Goal: Transaction & Acquisition: Purchase product/service

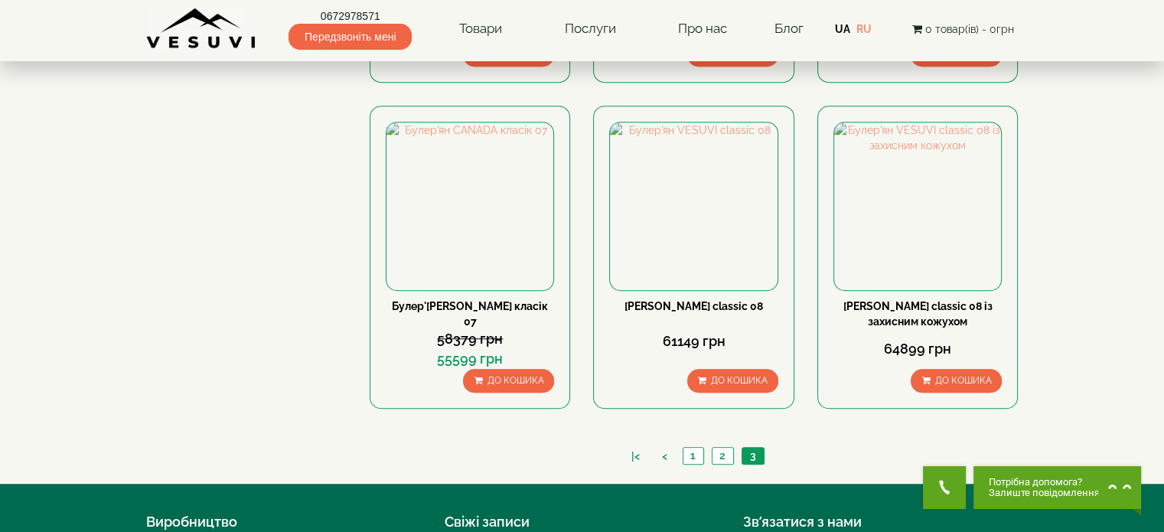
scroll to position [1072, 0]
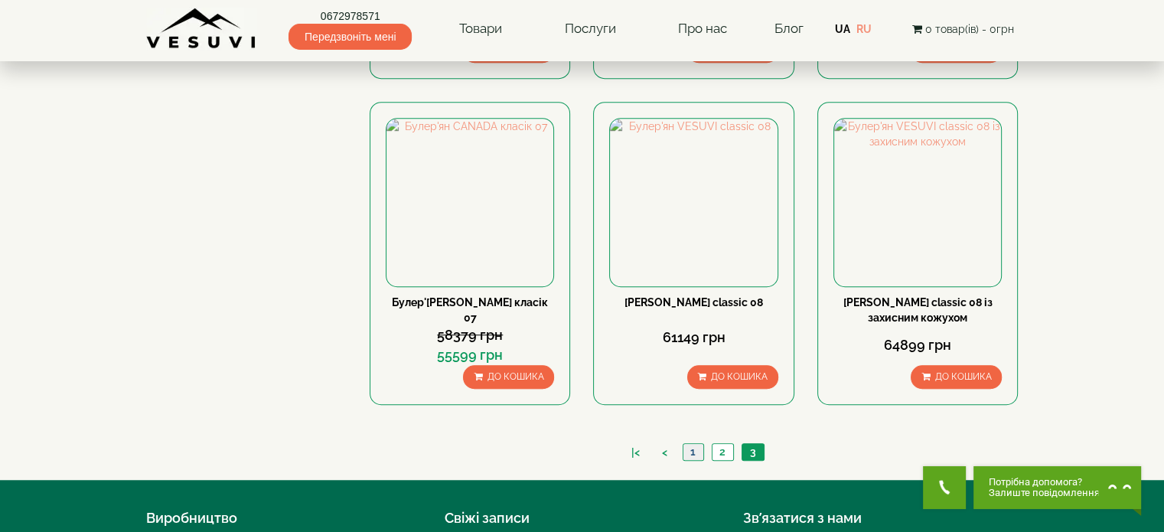
click at [697, 446] on link "1" at bounding box center [693, 452] width 21 height 16
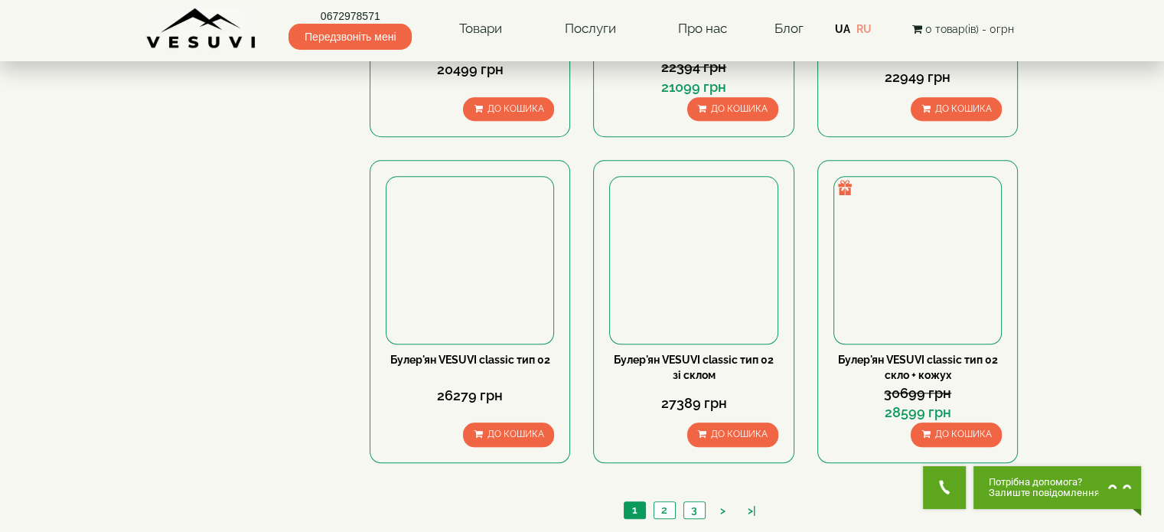
scroll to position [1378, 0]
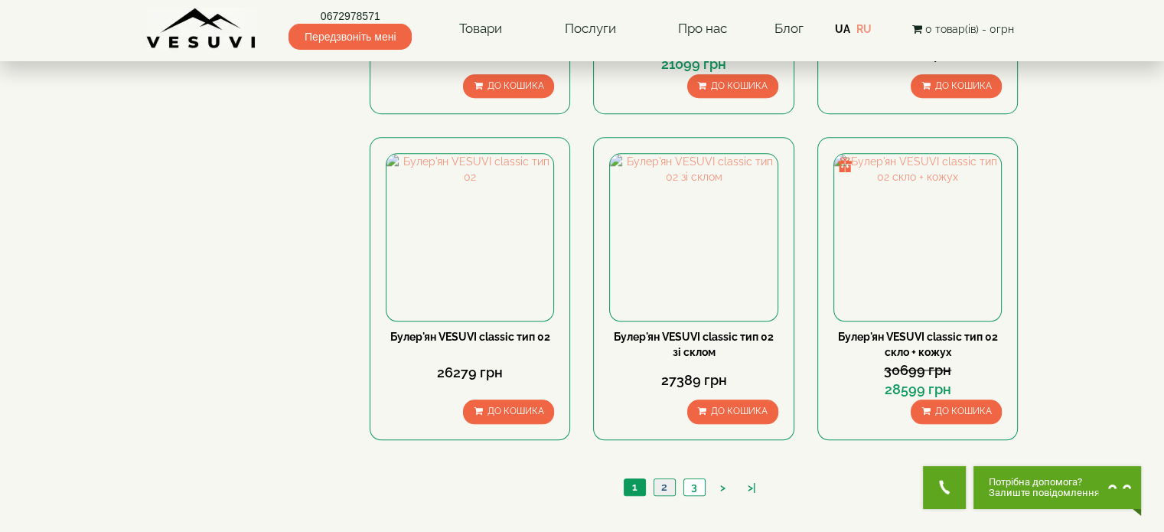
click at [668, 486] on link "2" at bounding box center [664, 487] width 21 height 16
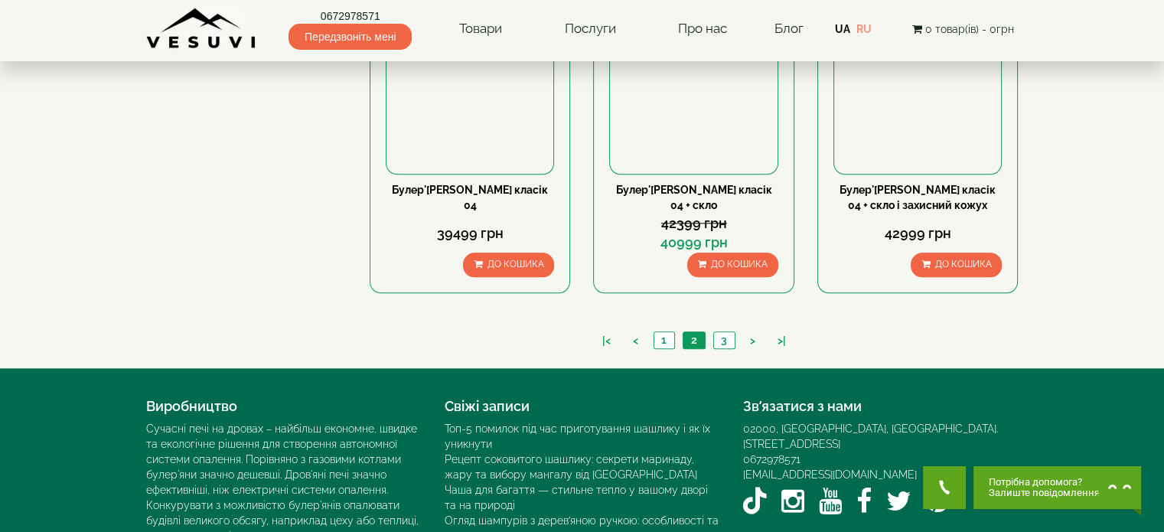
scroll to position [1531, 0]
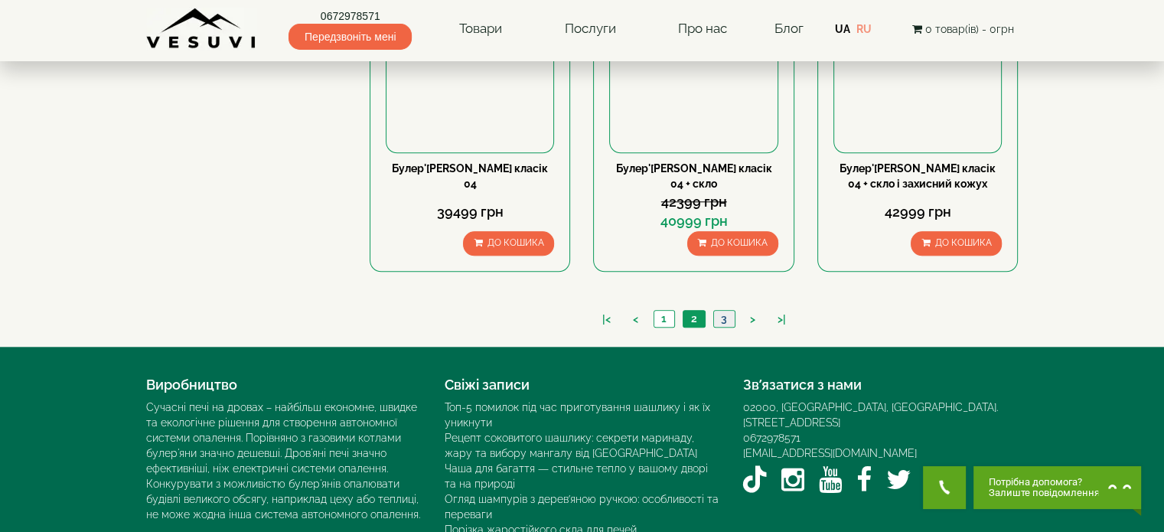
click at [723, 320] on link "3" at bounding box center [723, 319] width 21 height 16
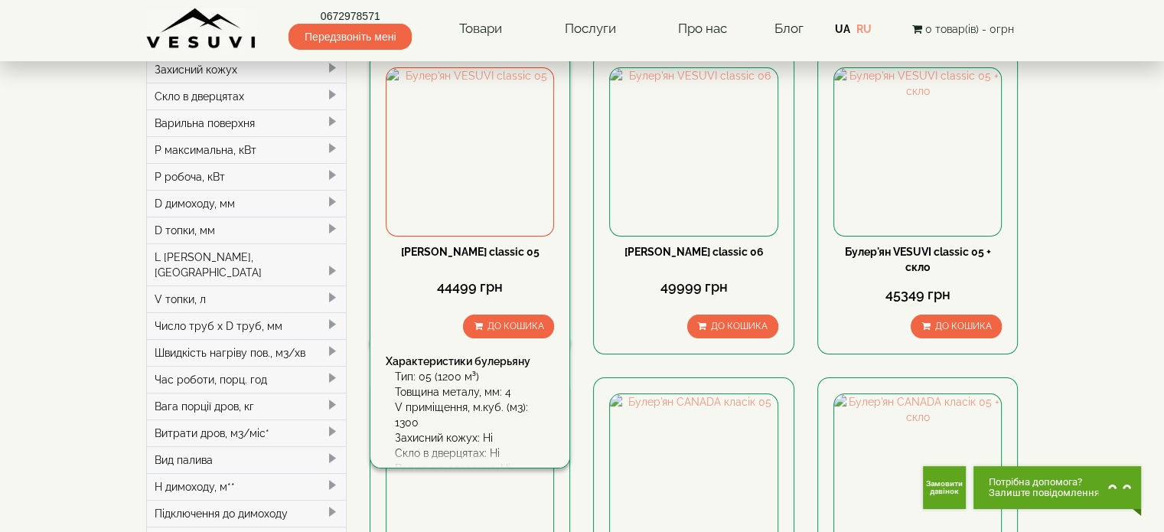
scroll to position [133, 0]
